Goal: Information Seeking & Learning: Learn about a topic

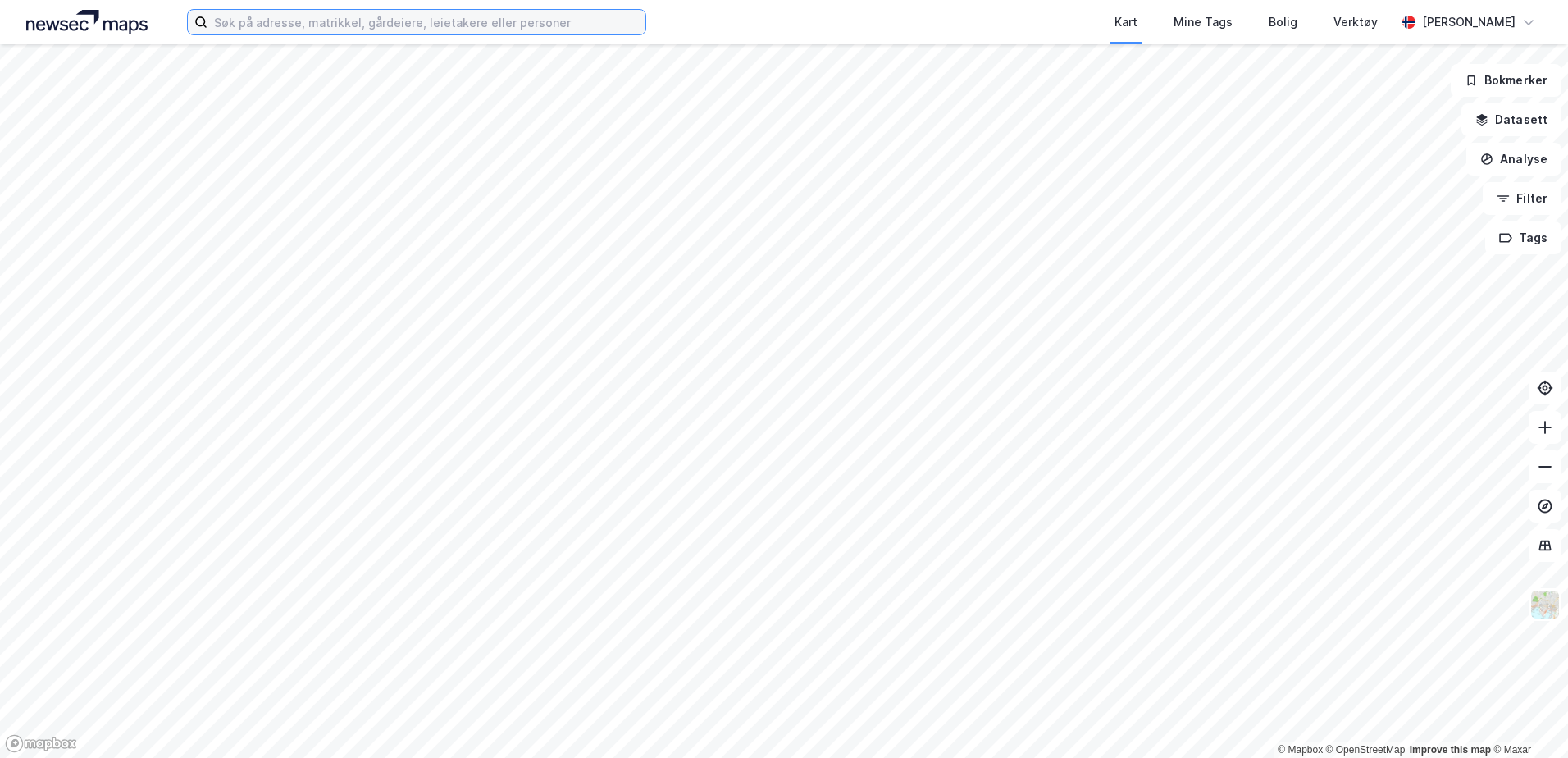
click at [311, 16] on input at bounding box center [426, 22] width 438 height 25
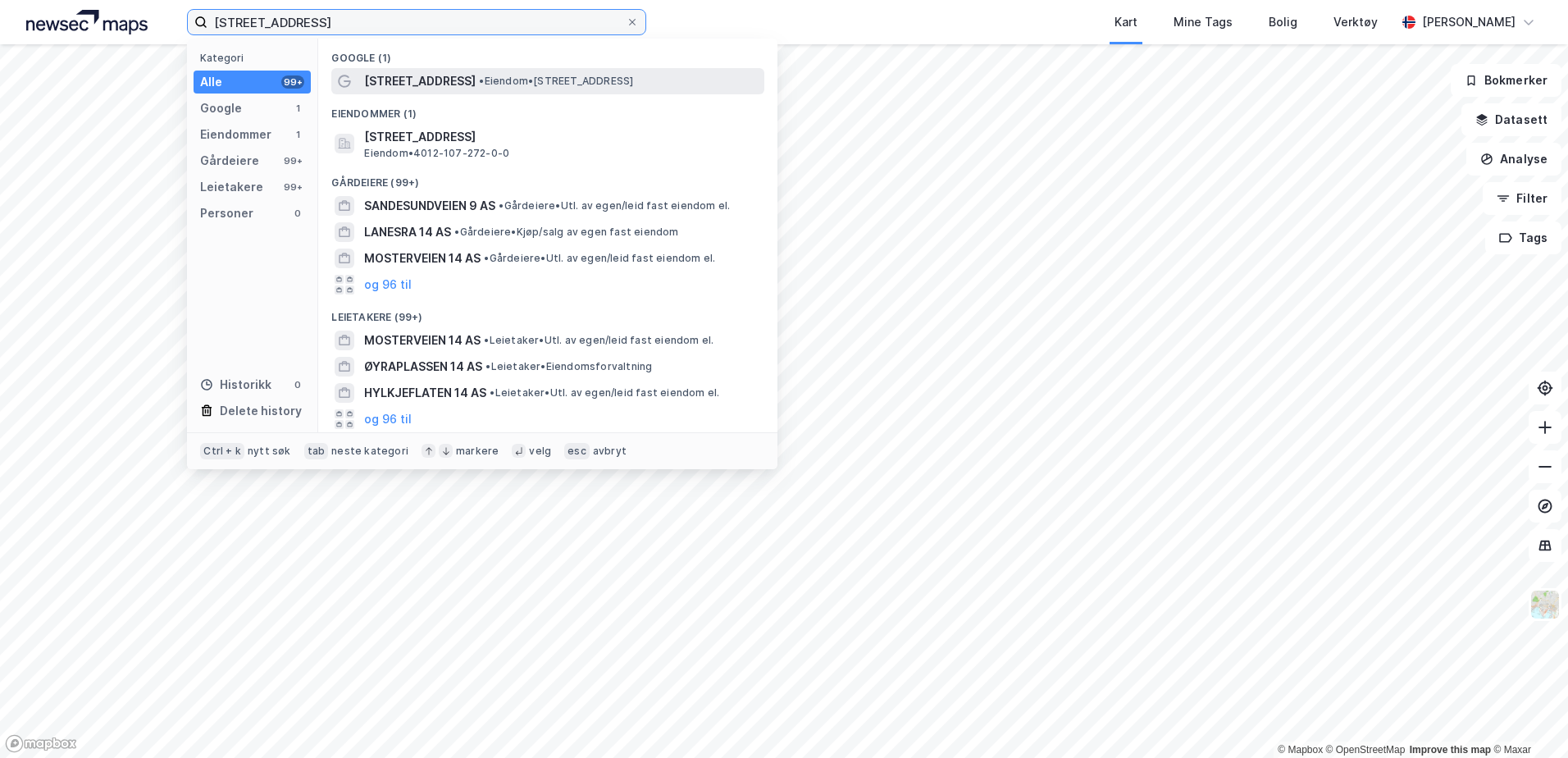
type input "[STREET_ADDRESS]"
click at [462, 80] on span "[STREET_ADDRESS]" at bounding box center [419, 82] width 111 height 20
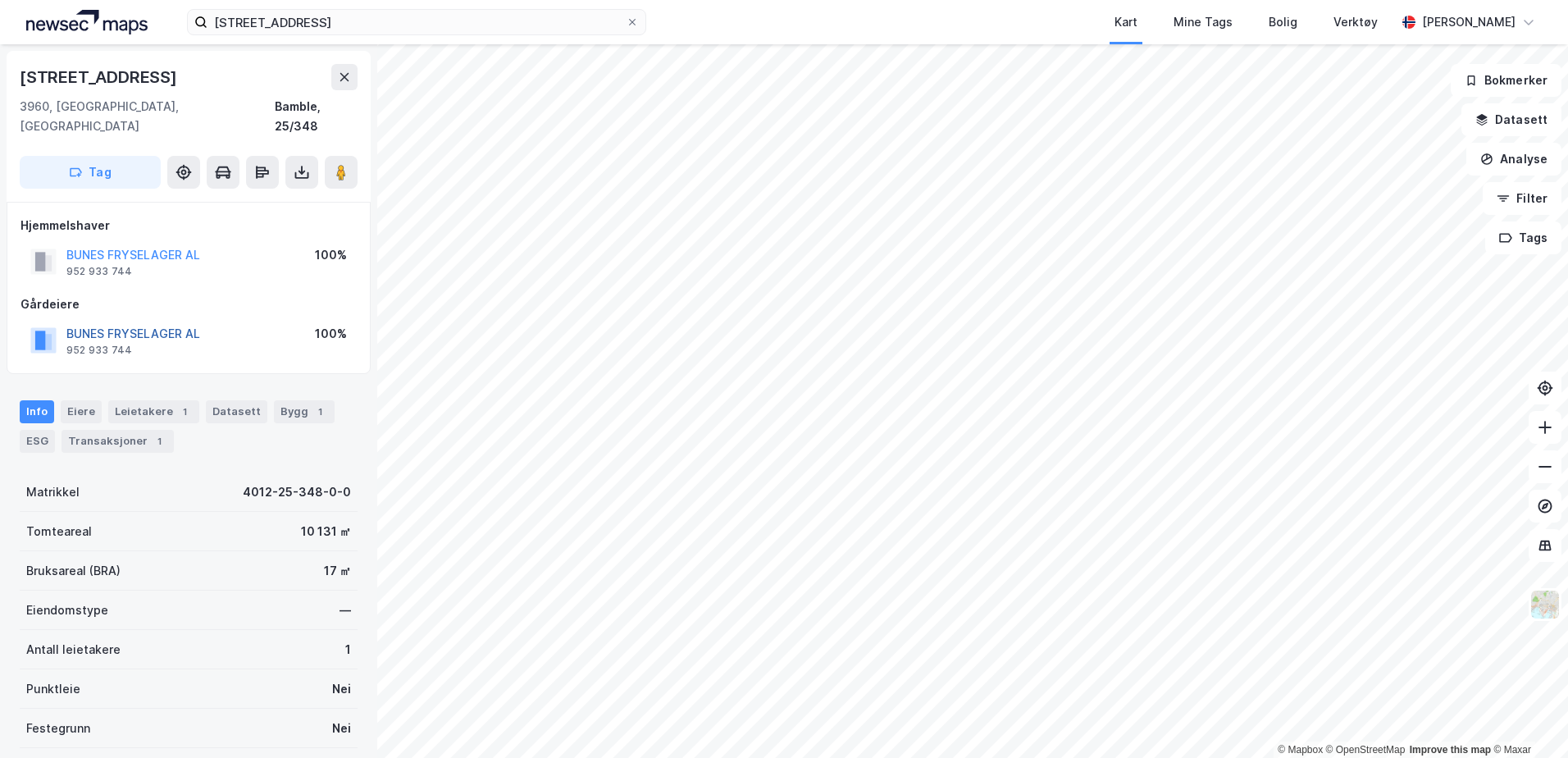
click at [0, 0] on button "BUNES FRYSELAGER AL" at bounding box center [0, 0] width 0 height 0
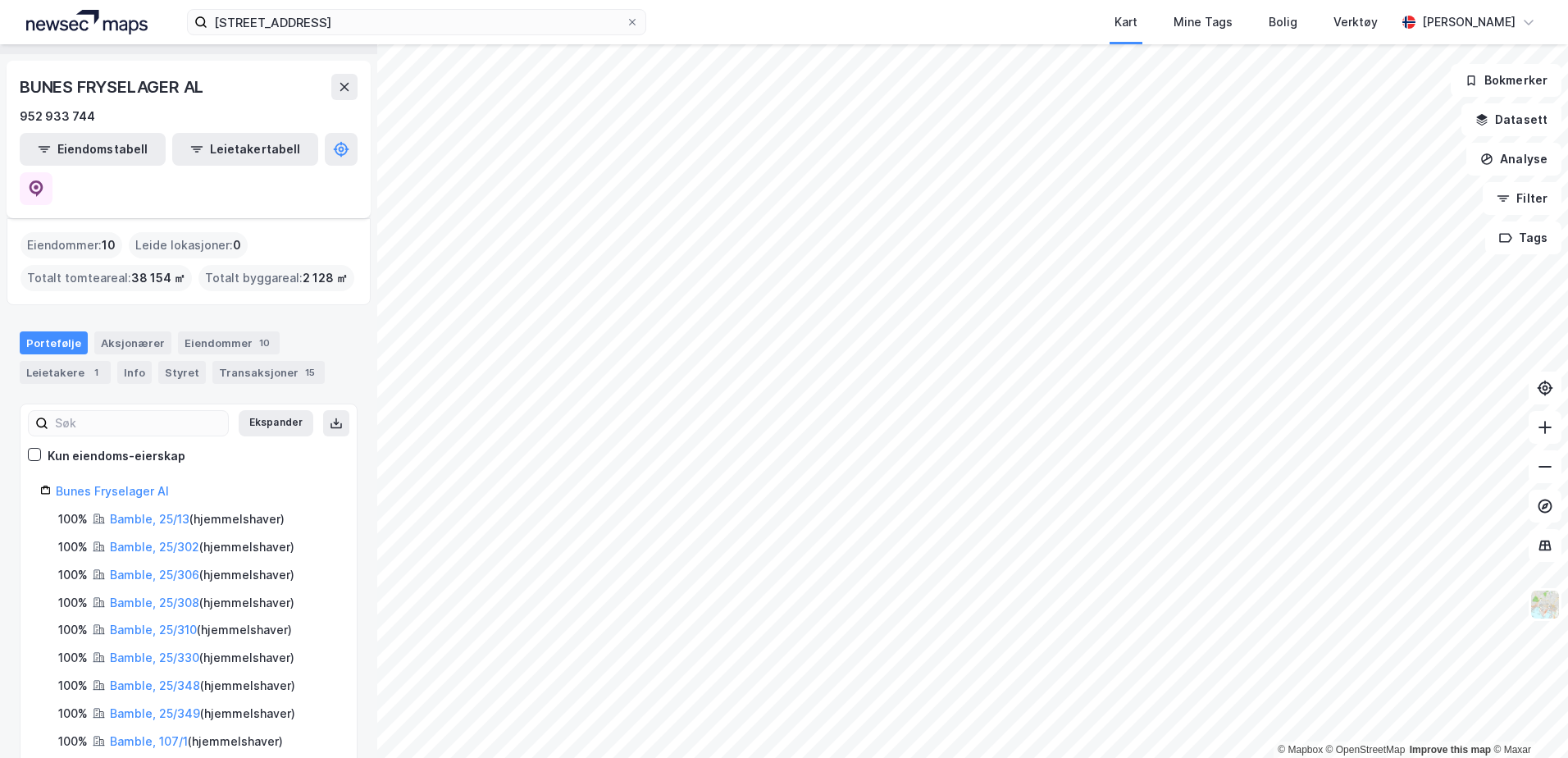
scroll to position [65, 0]
